Goal: Task Accomplishment & Management: Manage account settings

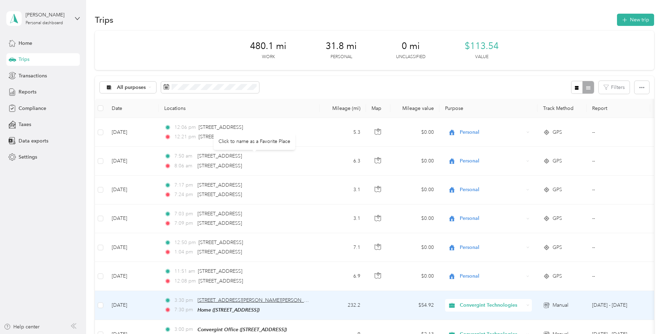
scroll to position [140, 0]
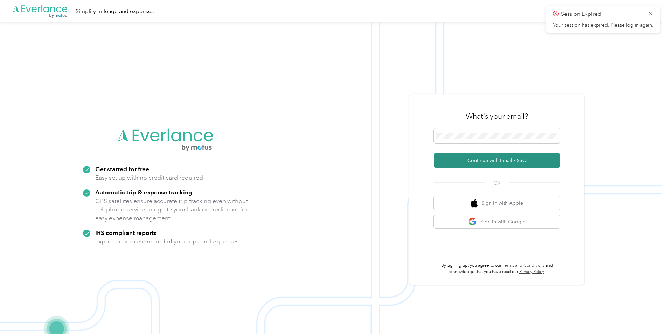
click at [469, 161] on button "Continue with Email / SSO" at bounding box center [497, 160] width 126 height 15
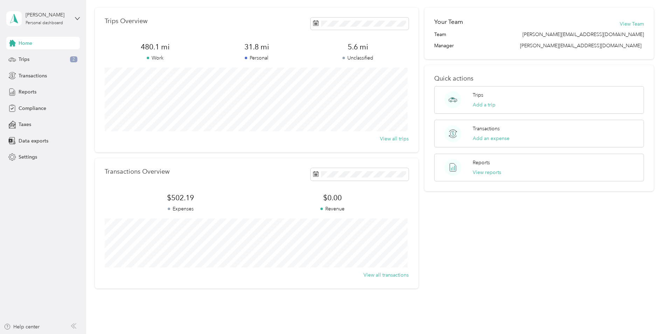
scroll to position [50, 0]
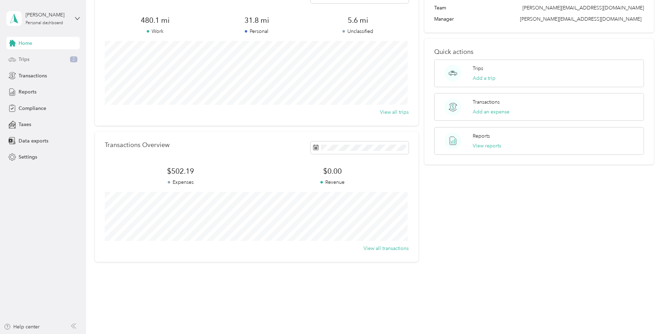
click at [24, 61] on span "Trips" at bounding box center [24, 59] width 11 height 7
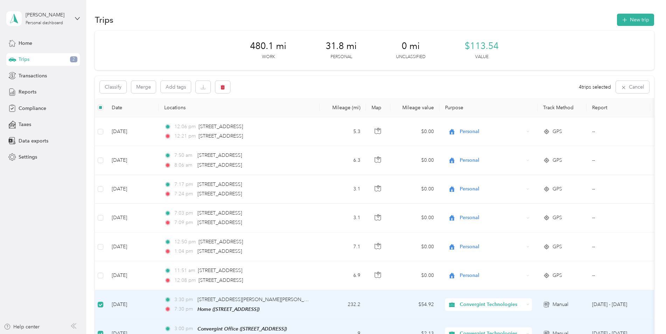
click at [295, 84] on div "Classify Merge Add tags 4 trips selected Cancel" at bounding box center [374, 87] width 559 height 22
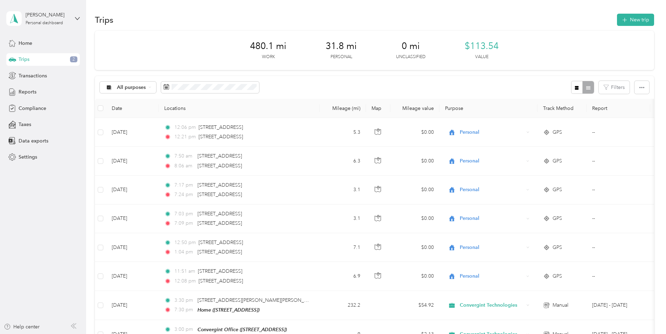
click at [73, 57] on span "2" at bounding box center [73, 59] width 7 height 6
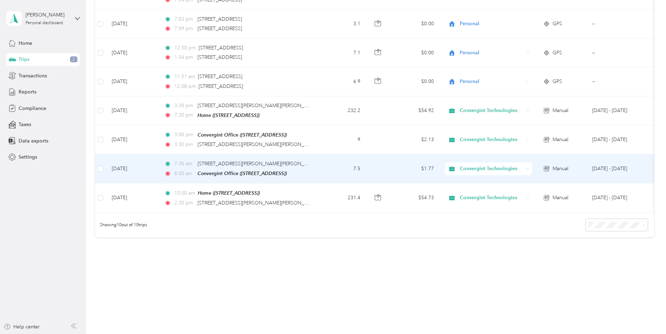
scroll to position [198, 0]
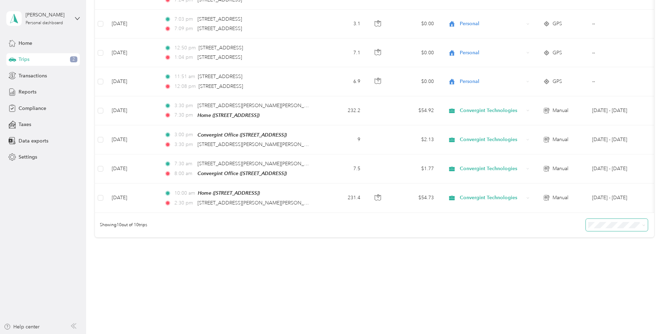
click at [643, 228] on span at bounding box center [643, 225] width 3 height 6
click at [642, 226] on icon at bounding box center [643, 225] width 3 height 3
click at [620, 252] on ol "25 per load 50 per load 100 per load" at bounding box center [615, 250] width 62 height 37
click at [643, 226] on icon at bounding box center [643, 225] width 3 height 3
click at [607, 250] on div "50 per load" at bounding box center [615, 249] width 52 height 7
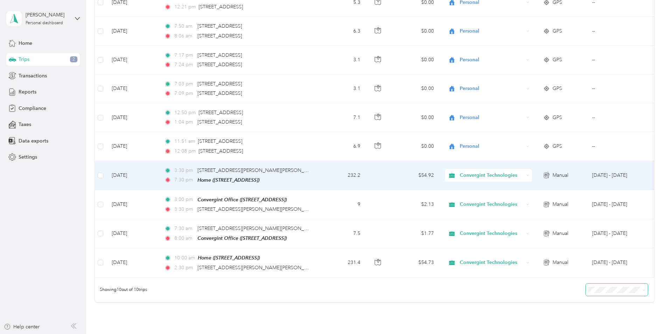
scroll to position [23, 0]
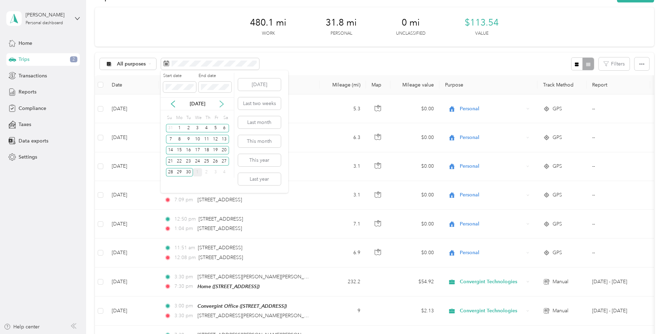
click at [222, 103] on icon at bounding box center [222, 104] width 4 height 6
click at [206, 127] on div "2" at bounding box center [206, 128] width 9 height 9
click at [170, 127] on div "28" at bounding box center [170, 128] width 9 height 9
click at [207, 127] on div "2" at bounding box center [206, 128] width 9 height 9
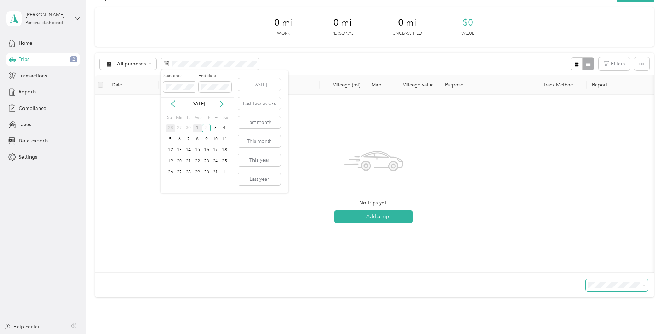
click at [171, 127] on div "28" at bounding box center [170, 128] width 9 height 9
click at [222, 104] on icon at bounding box center [221, 103] width 7 height 7
click at [207, 128] on div "2" at bounding box center [206, 128] width 9 height 9
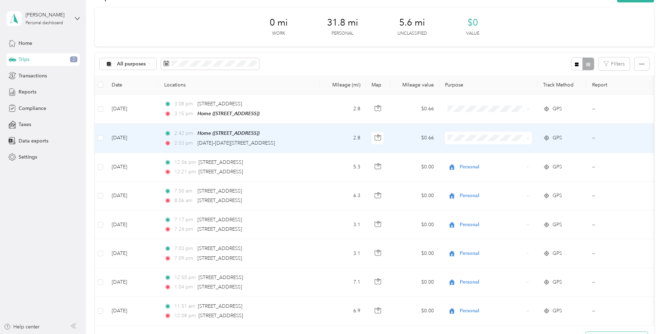
click at [473, 165] on li "Personal" at bounding box center [488, 163] width 87 height 12
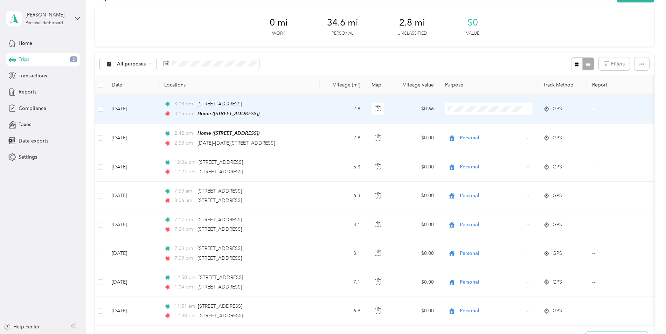
click at [485, 134] on span "Personal" at bounding box center [494, 134] width 65 height 7
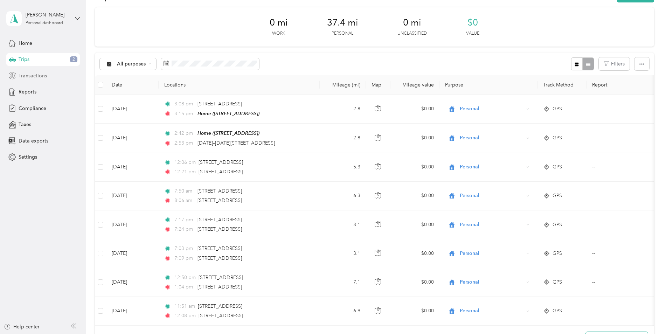
click at [27, 77] on span "Transactions" at bounding box center [33, 75] width 28 height 7
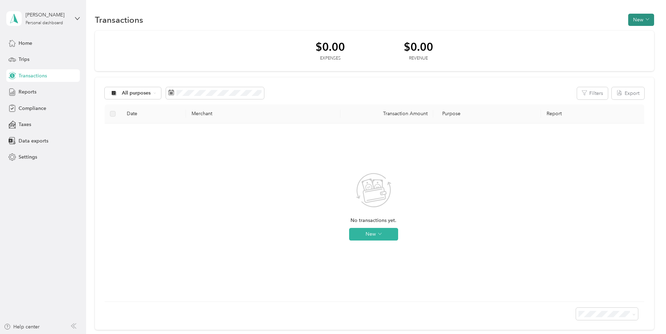
click at [639, 21] on button "New" at bounding box center [641, 20] width 26 height 12
click at [636, 32] on span "Expense" at bounding box center [637, 32] width 19 height 7
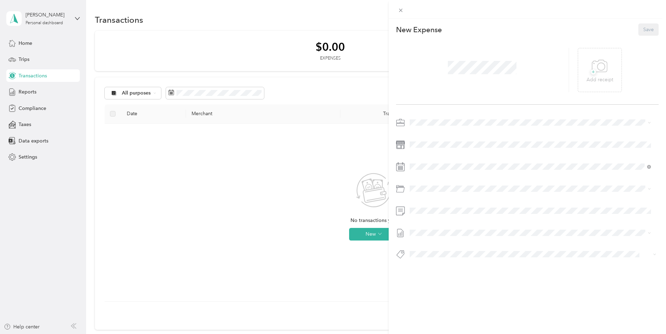
click at [453, 134] on div "Convergint Technologies" at bounding box center [526, 132] width 228 height 7
click at [400, 10] on icon at bounding box center [401, 11] width 4 height 4
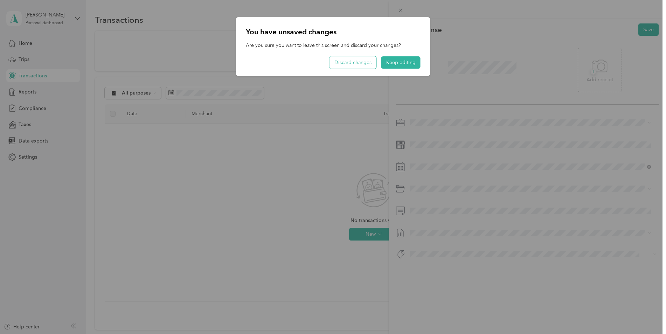
click at [365, 64] on button "Discard changes" at bounding box center [352, 62] width 47 height 12
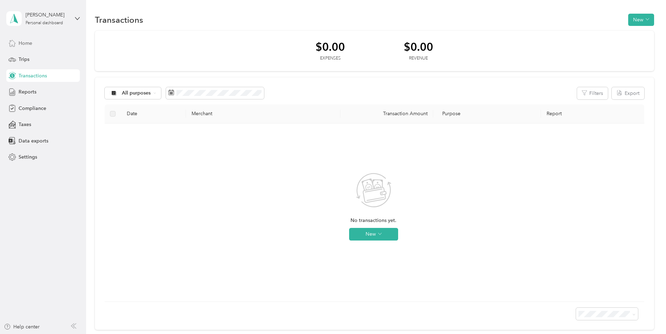
click at [29, 41] on span "Home" at bounding box center [26, 43] width 14 height 7
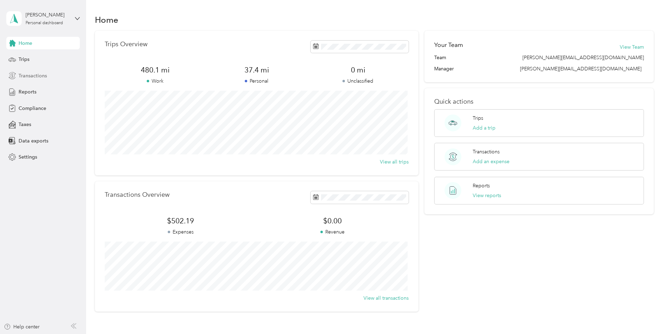
click at [28, 75] on span "Transactions" at bounding box center [33, 75] width 28 height 7
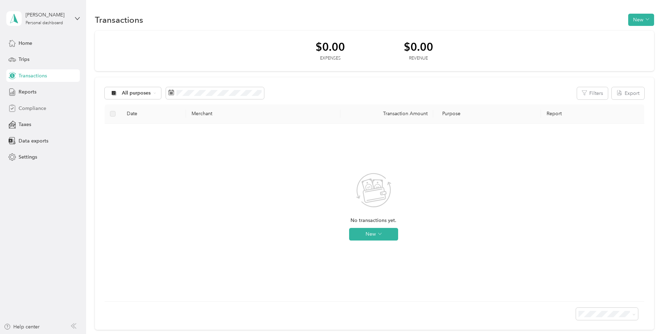
click at [28, 110] on span "Compliance" at bounding box center [33, 108] width 28 height 7
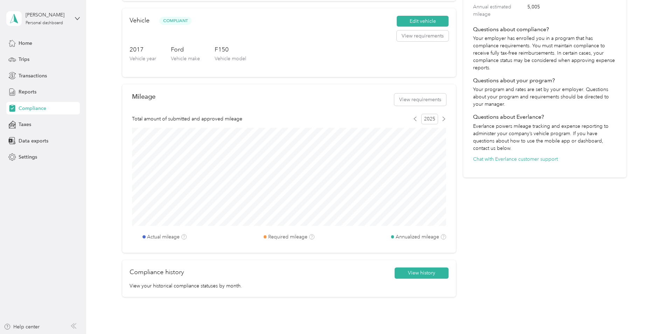
scroll to position [140, 0]
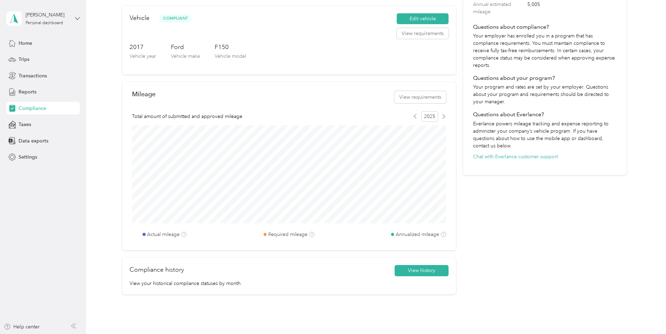
click at [78, 19] on icon at bounding box center [77, 18] width 5 height 5
click at [94, 110] on div "Program Compliance Overview You are not compliant, and could be responsible for…" at bounding box center [374, 101] width 576 height 482
click at [28, 41] on span "Home" at bounding box center [26, 43] width 14 height 7
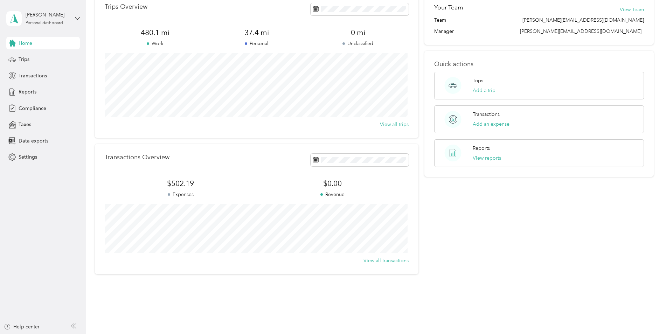
scroll to position [50, 0]
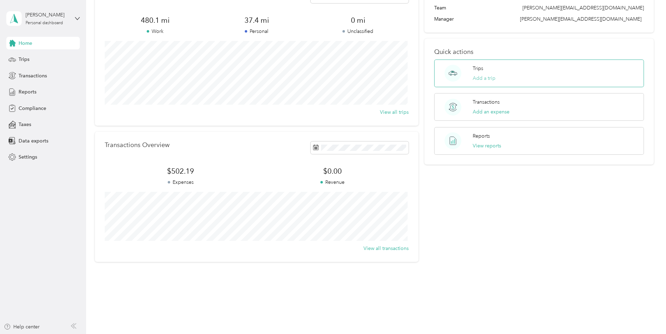
click at [490, 77] on button "Add a trip" at bounding box center [484, 78] width 23 height 7
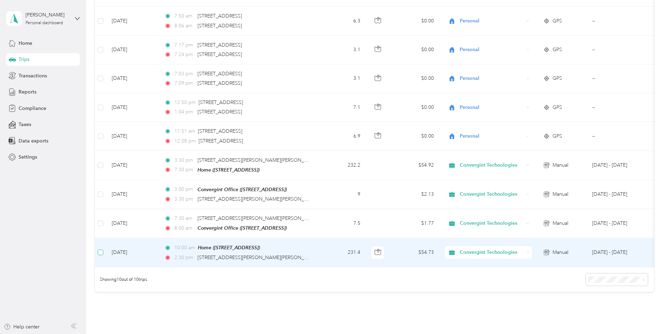
scroll to position [141, 0]
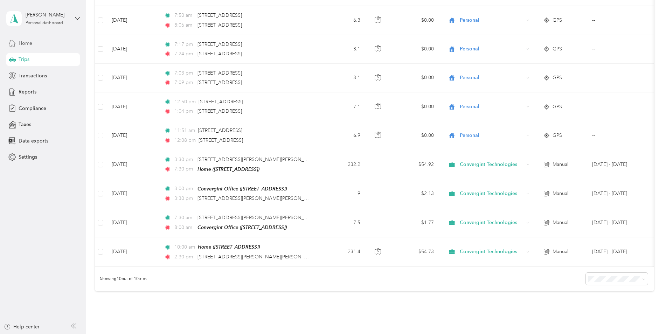
click at [33, 44] on div "Home" at bounding box center [43, 43] width 74 height 13
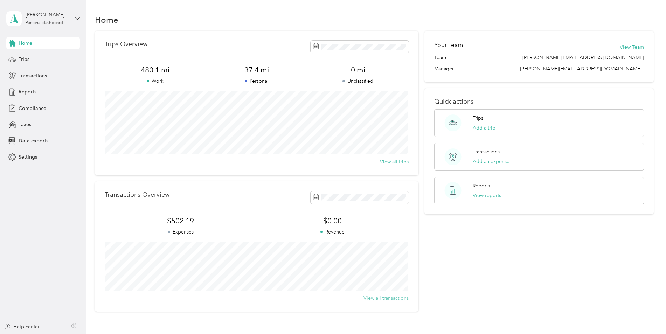
click at [394, 301] on button "View all transactions" at bounding box center [385, 297] width 45 height 7
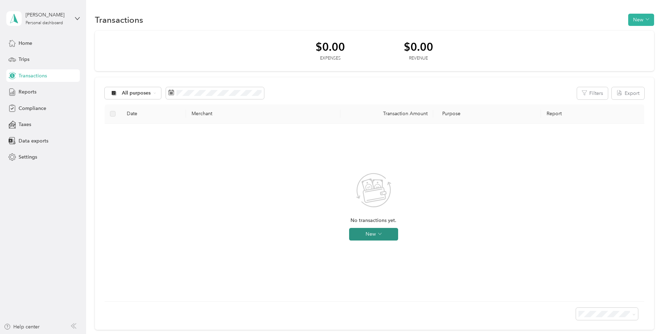
click at [377, 236] on button "New" at bounding box center [373, 234] width 49 height 13
click at [378, 248] on span "Expense" at bounding box center [383, 247] width 19 height 7
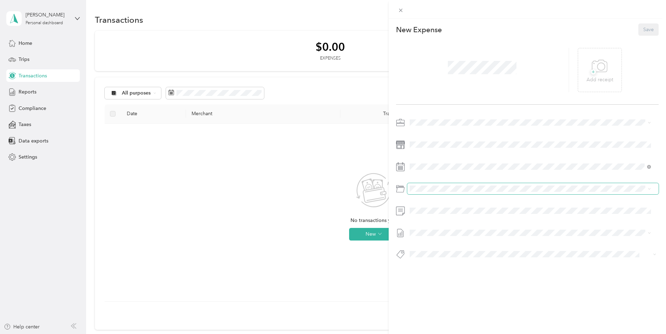
click at [446, 192] on span at bounding box center [533, 188] width 252 height 11
click at [416, 273] on div "New Expense Save + Add receipt" at bounding box center [528, 154] width 278 height 270
click at [413, 306] on div "This expense cannot be edited because it is either under review, approved, or p…" at bounding box center [528, 186] width 278 height 334
click at [261, 172] on div "This expense cannot be edited because it is either under review, approved, or p…" at bounding box center [333, 167] width 666 height 334
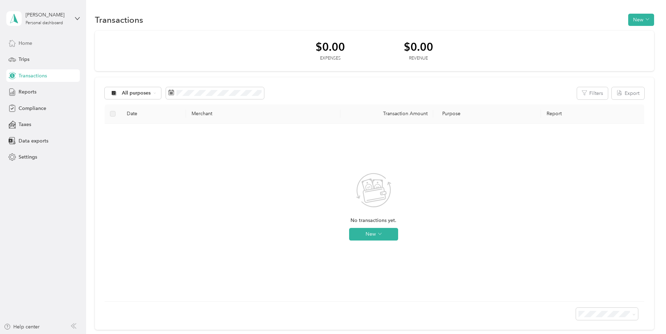
click at [28, 44] on span "Home" at bounding box center [26, 43] width 14 height 7
